Goal: Information Seeking & Learning: Learn about a topic

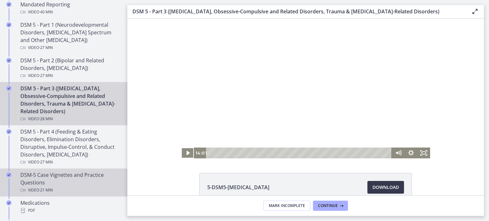
scroll to position [295, 0]
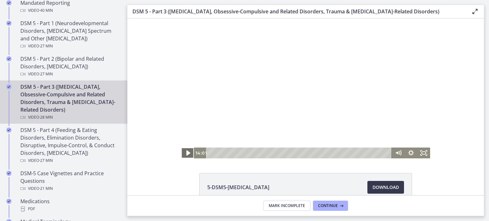
click at [184, 151] on icon "Play Video" at bounding box center [187, 153] width 15 height 13
click at [395, 154] on icon "Mute" at bounding box center [398, 153] width 13 height 11
click at [394, 153] on icon "Unmute" at bounding box center [397, 153] width 15 height 13
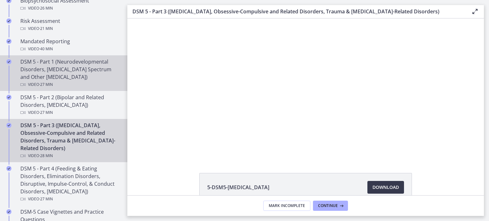
scroll to position [208, 0]
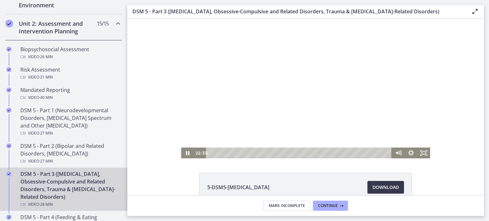
click at [205, 82] on div at bounding box center [305, 88] width 249 height 140
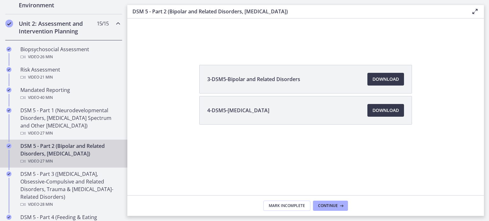
click at [59, 159] on div "Video · 27 min" at bounding box center [69, 161] width 99 height 8
click at [50, 152] on div "DSM 5 - Part 2 (Bipolar and Related Disorders, [MEDICAL_DATA]) Video · 27 min" at bounding box center [69, 153] width 99 height 23
click at [69, 152] on div "DSM 5 - Part 2 (Bipolar and Related Disorders, [MEDICAL_DATA]) Video · 27 min" at bounding box center [69, 153] width 99 height 23
click at [61, 148] on div "DSM 5 - Part 2 (Bipolar and Related Disorders, [MEDICAL_DATA]) Video · 27 min" at bounding box center [69, 153] width 99 height 23
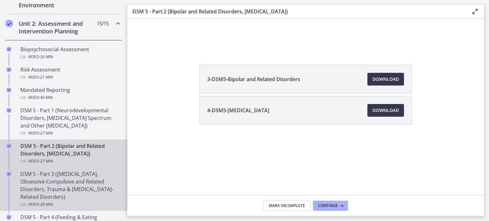
click at [73, 178] on div "DSM 5 - Part 3 ([MEDICAL_DATA], Obsessive-Compulsive and Related Disorders, Tra…" at bounding box center [69, 189] width 99 height 38
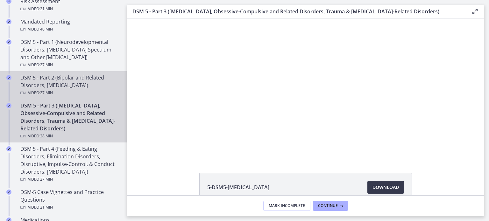
scroll to position [277, 0]
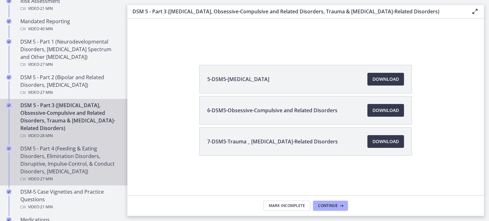
click at [87, 163] on div "DSM 5 - Part 4 (Feeding & Eating Disorders, Elimination Disorders, Disruptive, …" at bounding box center [69, 164] width 99 height 38
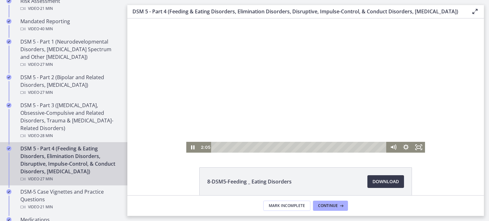
click at [258, 88] on div at bounding box center [305, 85] width 239 height 134
click at [192, 149] on icon "Play Video" at bounding box center [192, 147] width 15 height 13
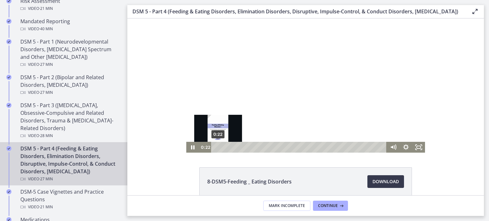
click at [218, 147] on div "0:22" at bounding box center [300, 147] width 168 height 11
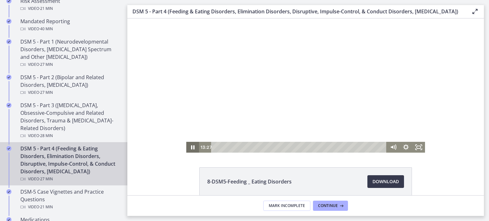
click at [194, 149] on icon "Pause" at bounding box center [192, 147] width 13 height 11
